Goal: Use online tool/utility: Utilize a website feature to perform a specific function

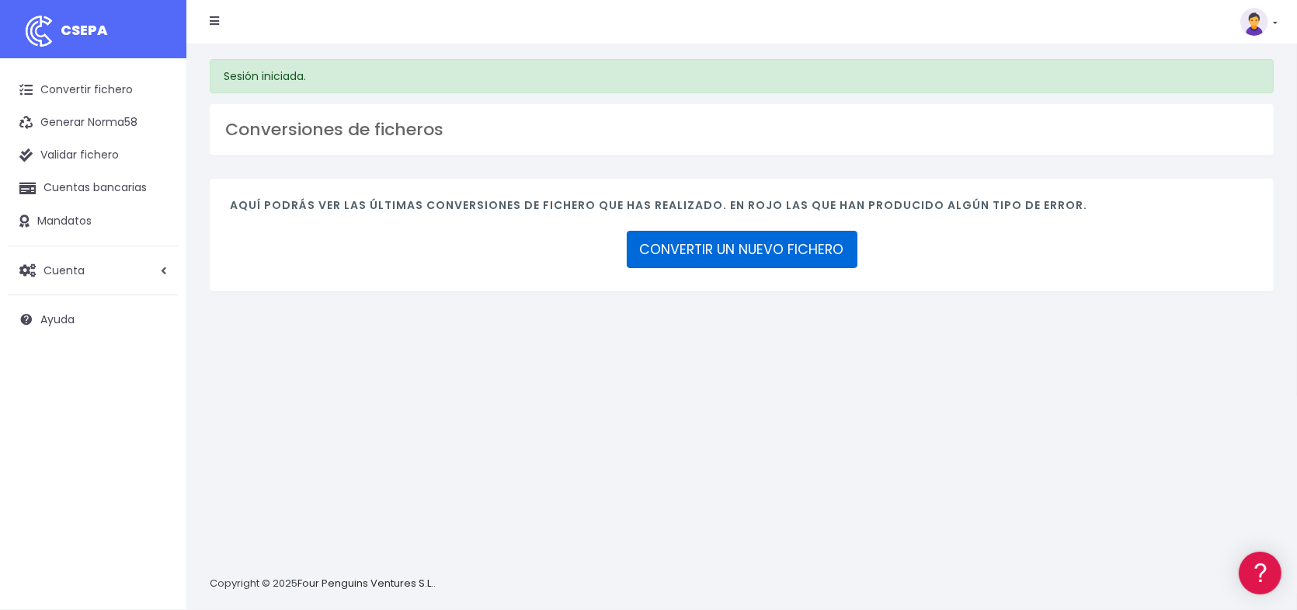
click at [738, 255] on link "CONVERTIR UN NUEVO FICHERO" at bounding box center [742, 249] width 231 height 37
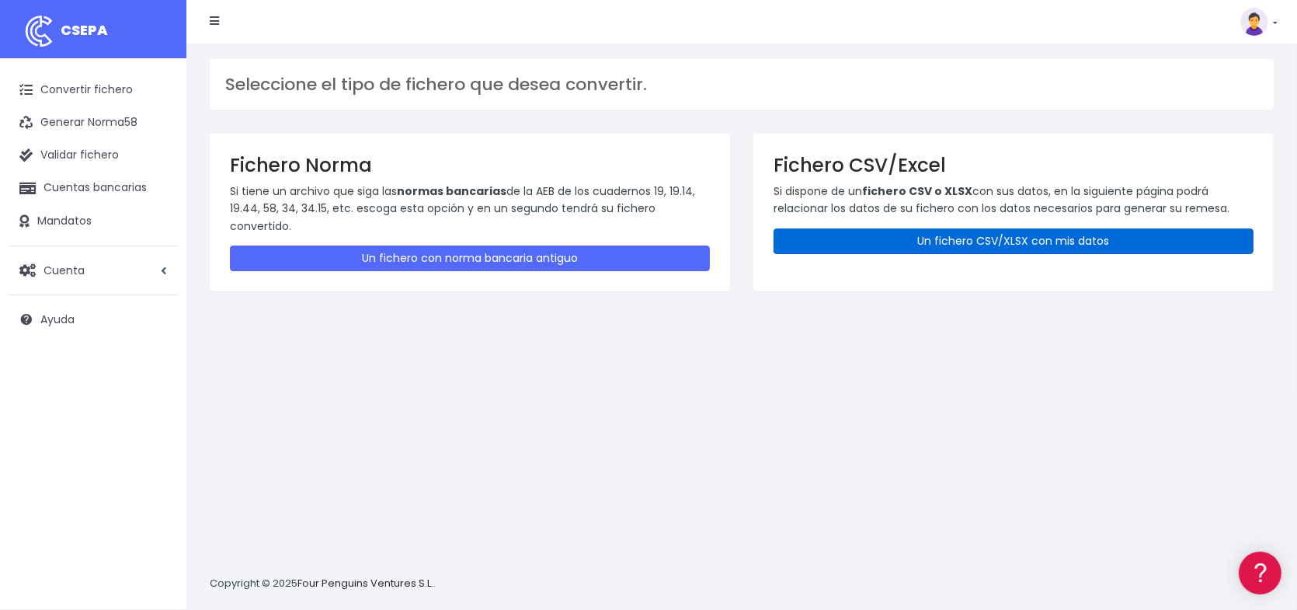
click at [1008, 242] on link "Un fichero CSV/XLSX con mis datos" at bounding box center [1014, 241] width 480 height 26
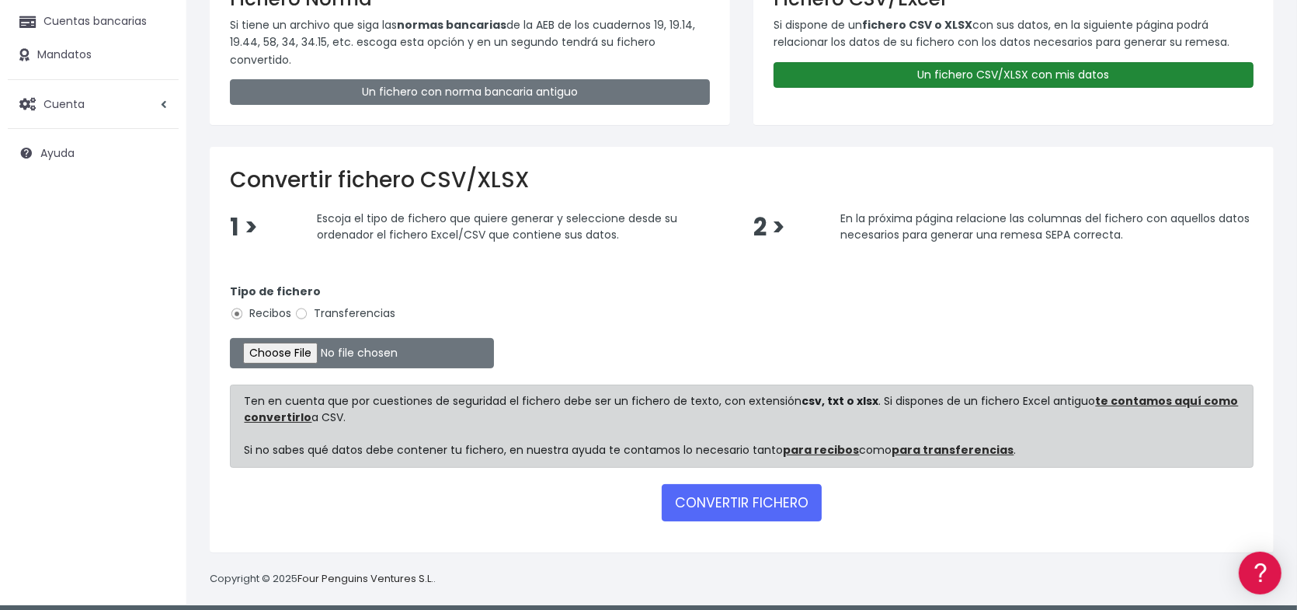
scroll to position [174, 0]
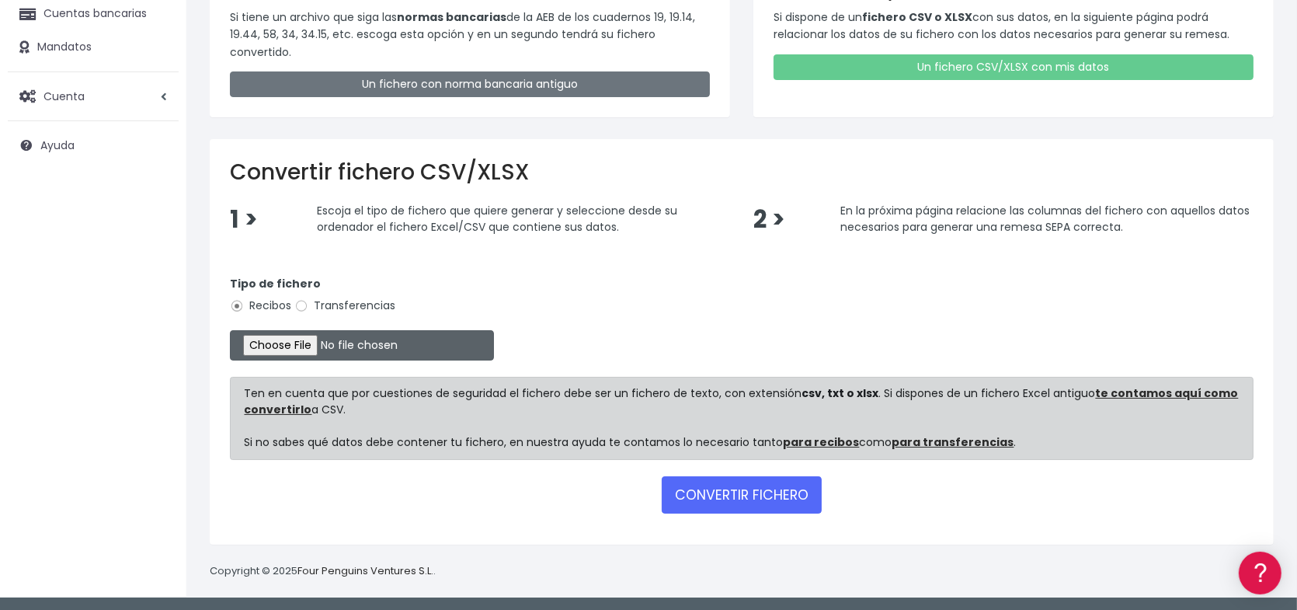
click at [302, 345] on input "file" at bounding box center [362, 345] width 264 height 30
type input "C:\fakepath\Remesa342.xlsx"
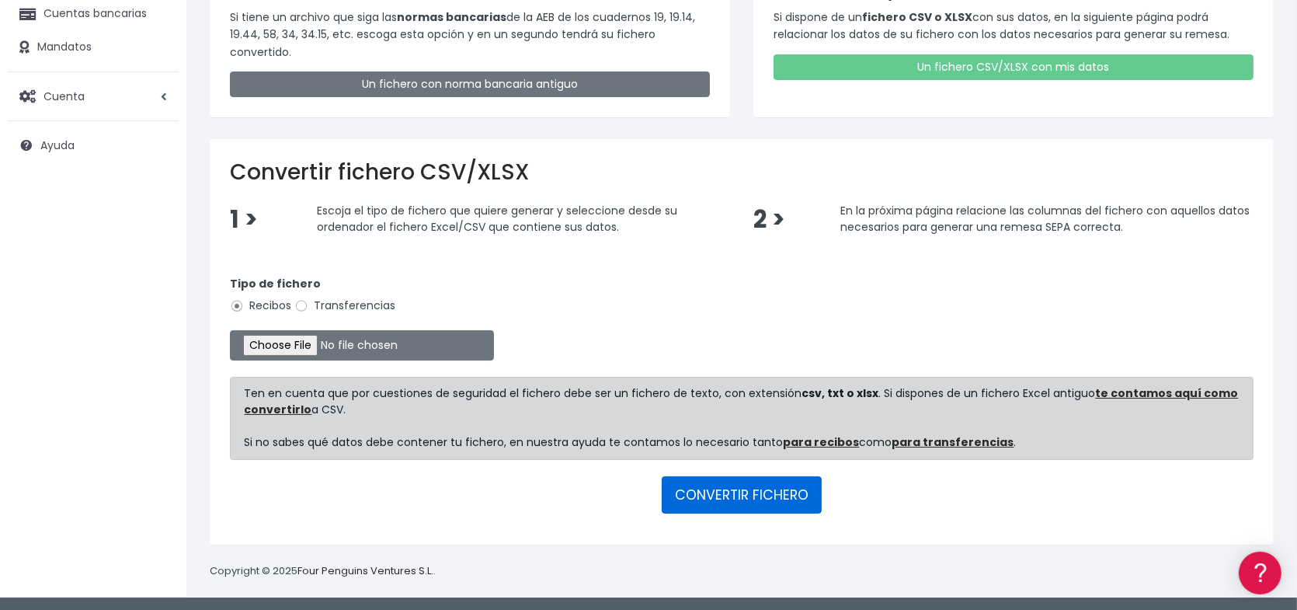
click at [743, 494] on button "CONVERTIR FICHERO" at bounding box center [742, 494] width 160 height 37
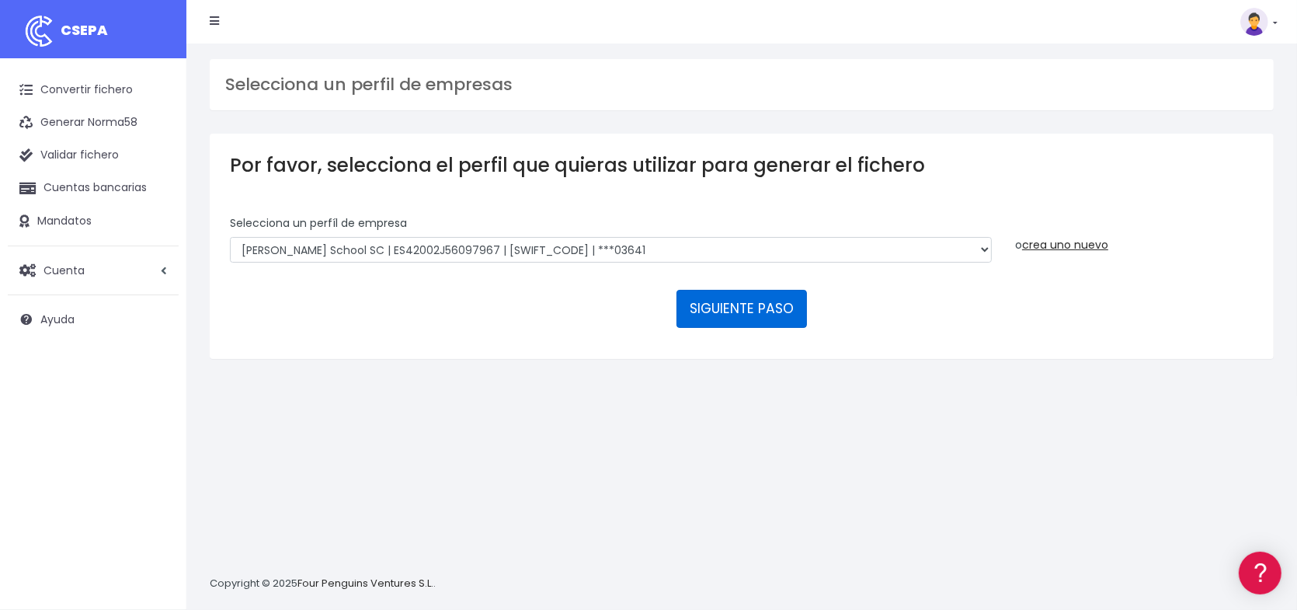
click at [760, 305] on button "SIGUIENTE PASO" at bounding box center [741, 308] width 130 height 37
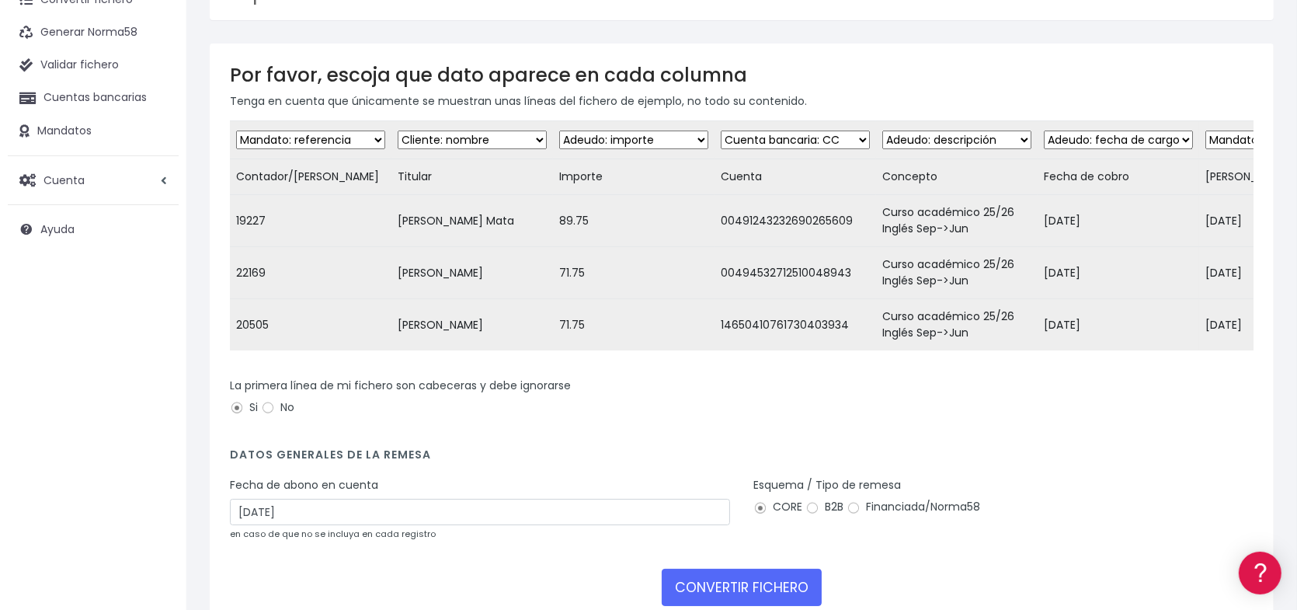
scroll to position [194, 0]
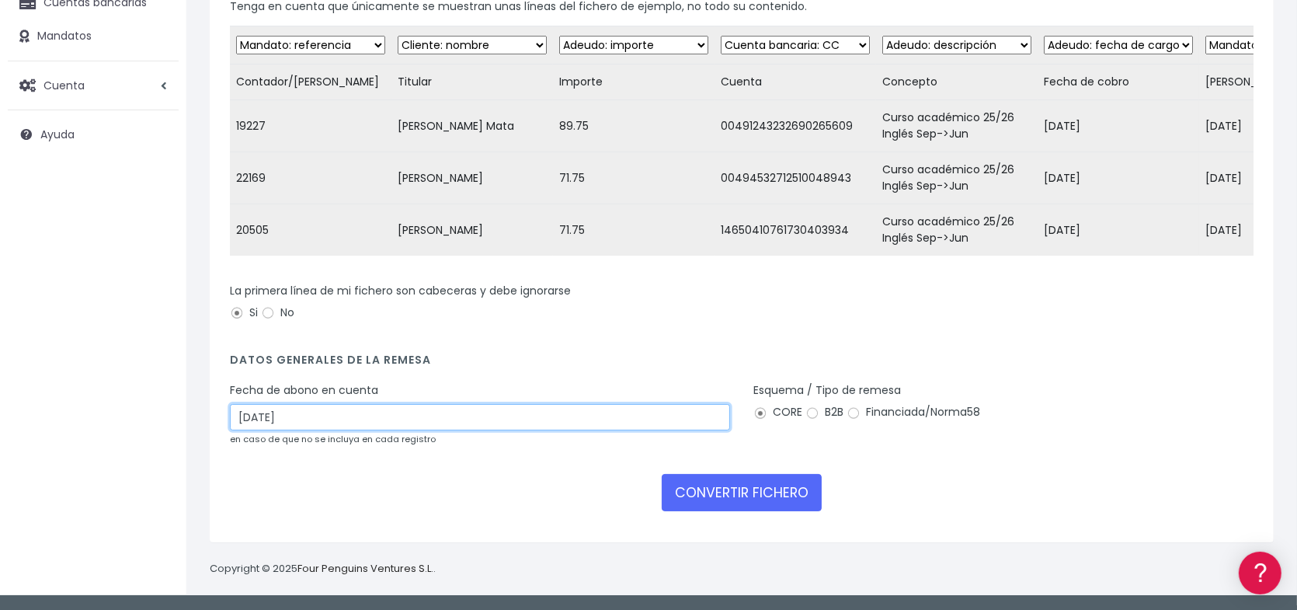
click at [396, 422] on input "14/09/2025" at bounding box center [480, 417] width 500 height 26
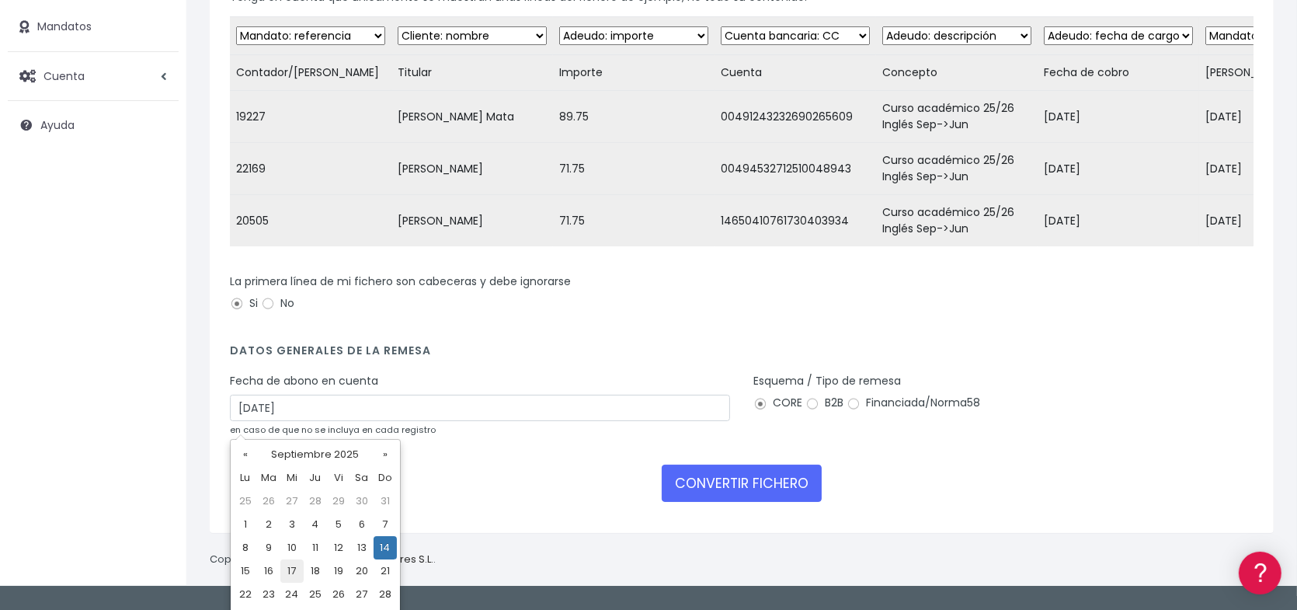
click at [294, 572] on td "17" at bounding box center [291, 570] width 23 height 23
type input "17/09/2025"
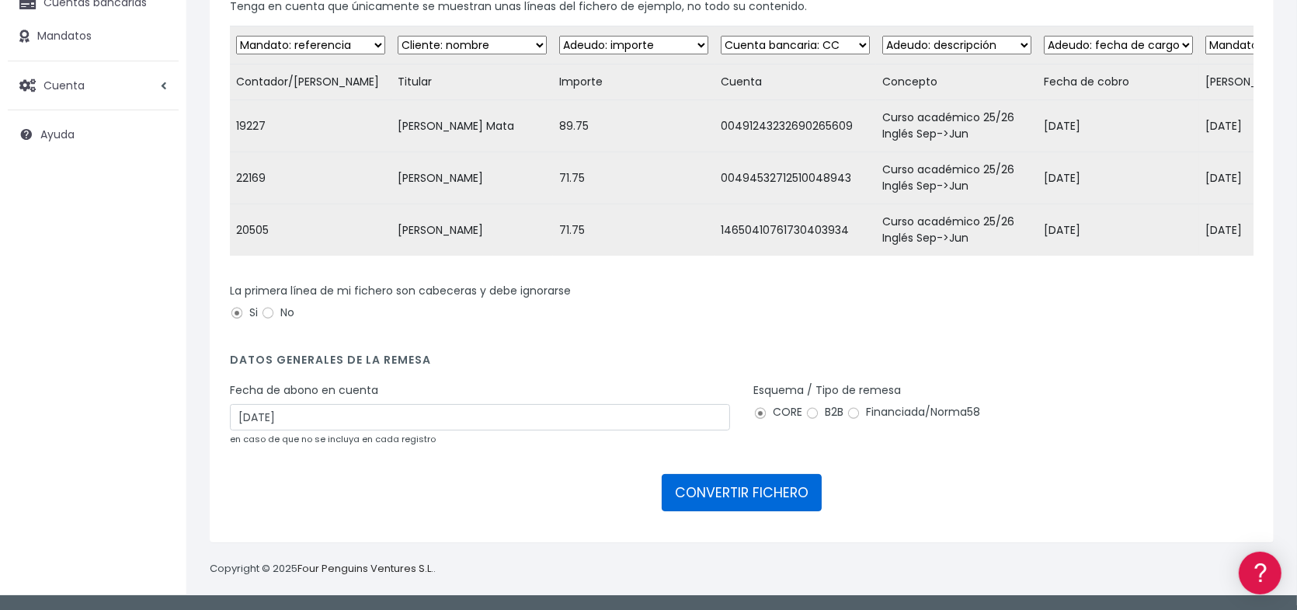
click at [739, 492] on button "CONVERTIR FICHERO" at bounding box center [742, 492] width 160 height 37
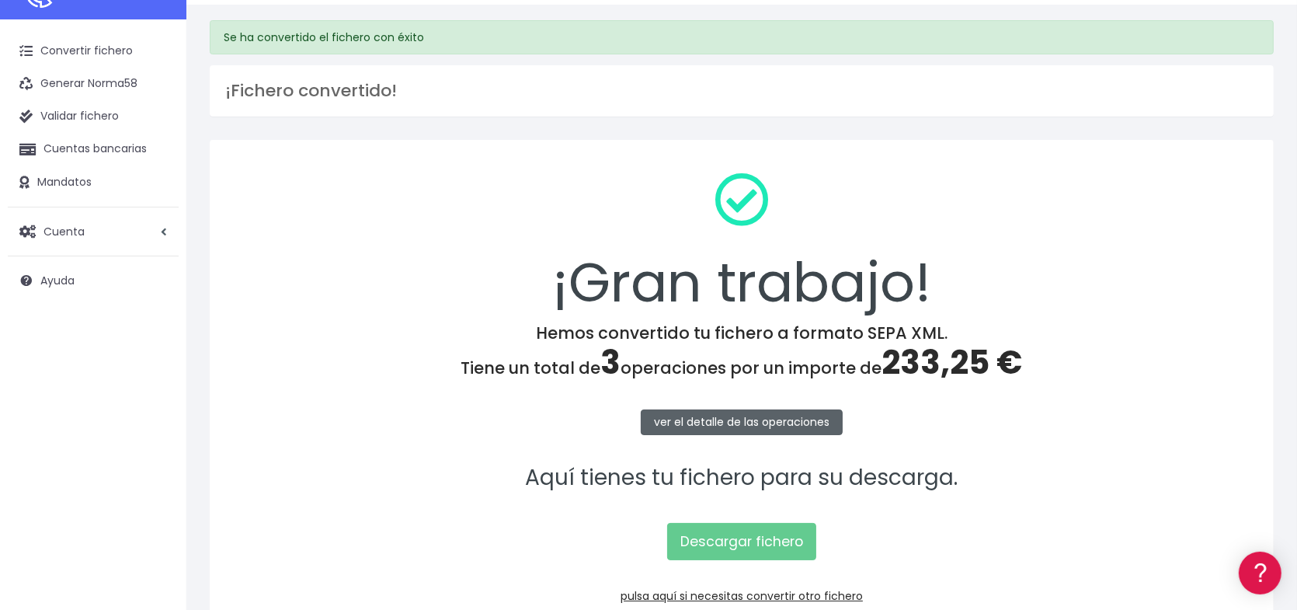
scroll to position [131, 0]
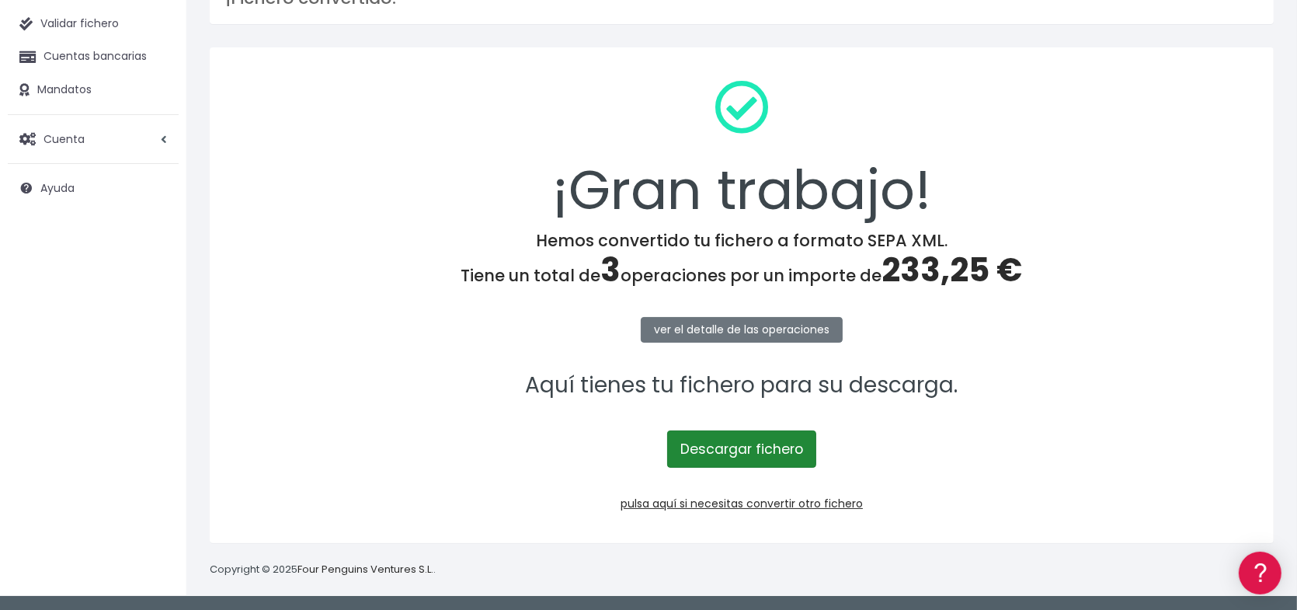
click at [733, 449] on link "Descargar fichero" at bounding box center [741, 448] width 149 height 37
